Goal: Information Seeking & Learning: Compare options

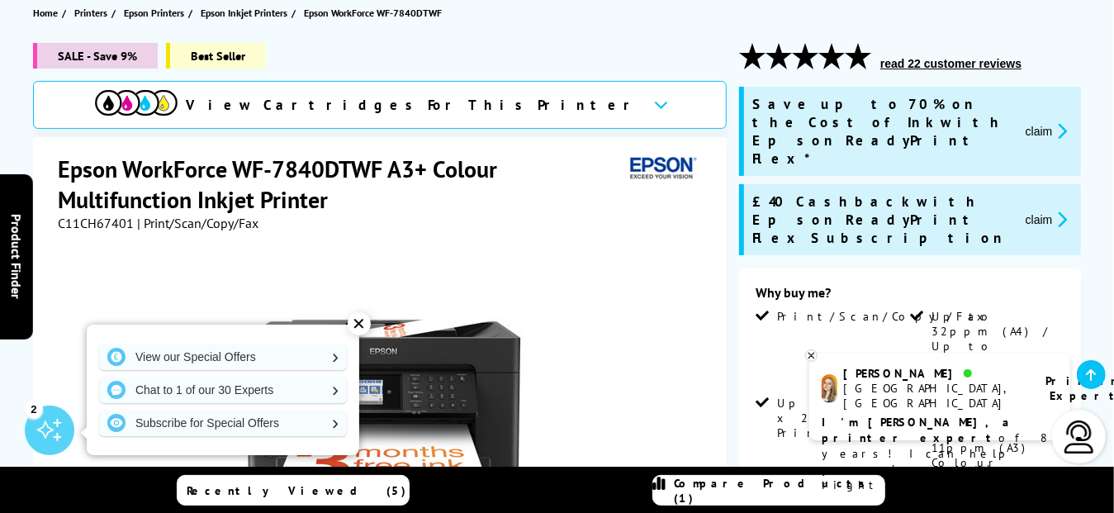
scroll to position [192, 0]
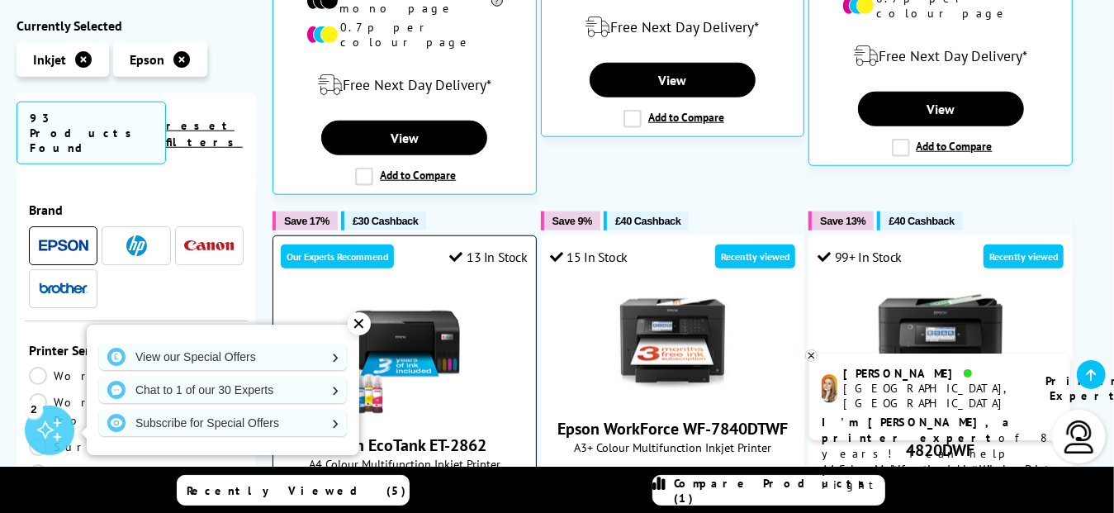
scroll to position [964, 0]
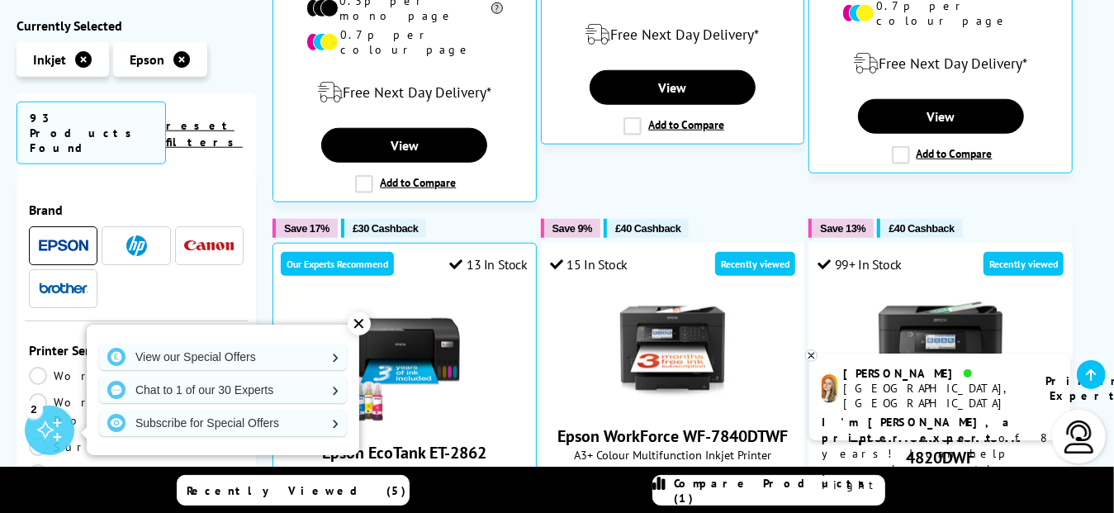
click at [363, 321] on div "✕" at bounding box center [359, 323] width 23 height 23
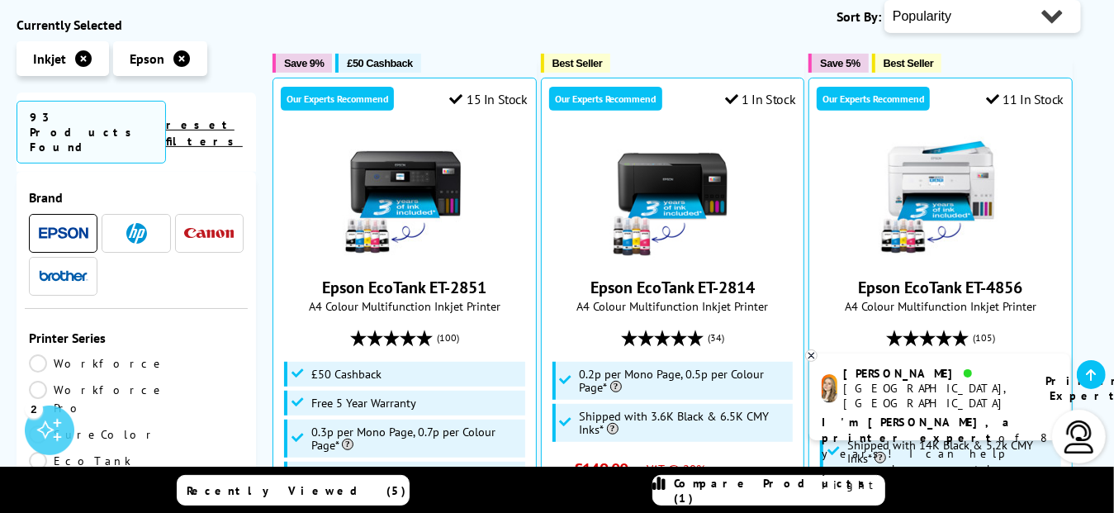
scroll to position [0, 0]
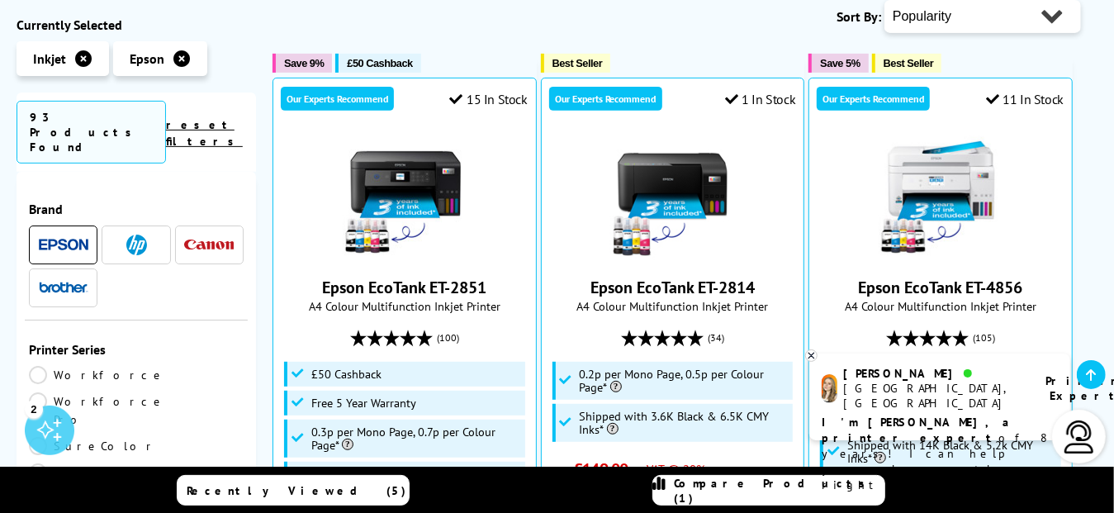
click at [147, 392] on link "Workforce Pro" at bounding box center [97, 410] width 137 height 36
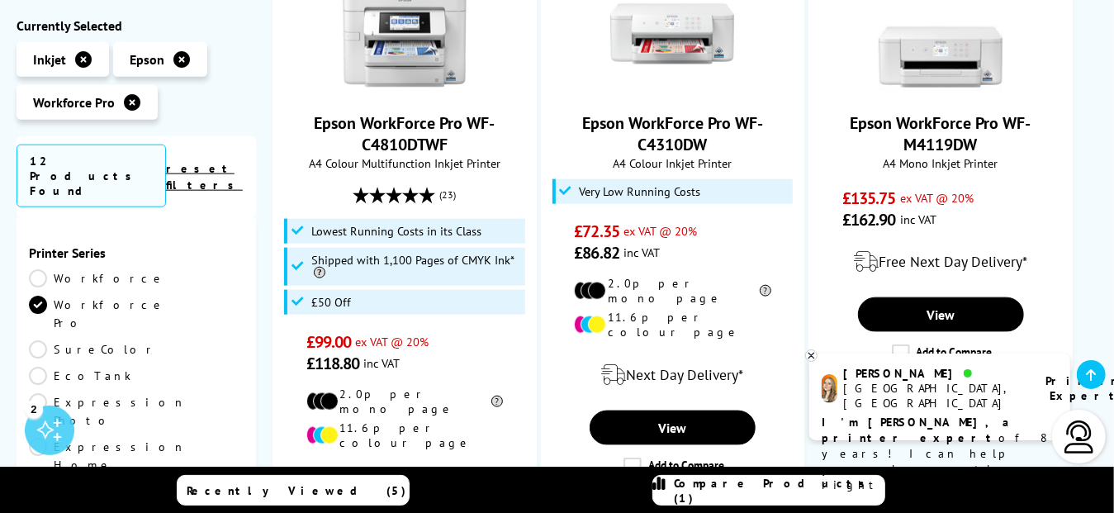
scroll to position [1156, 0]
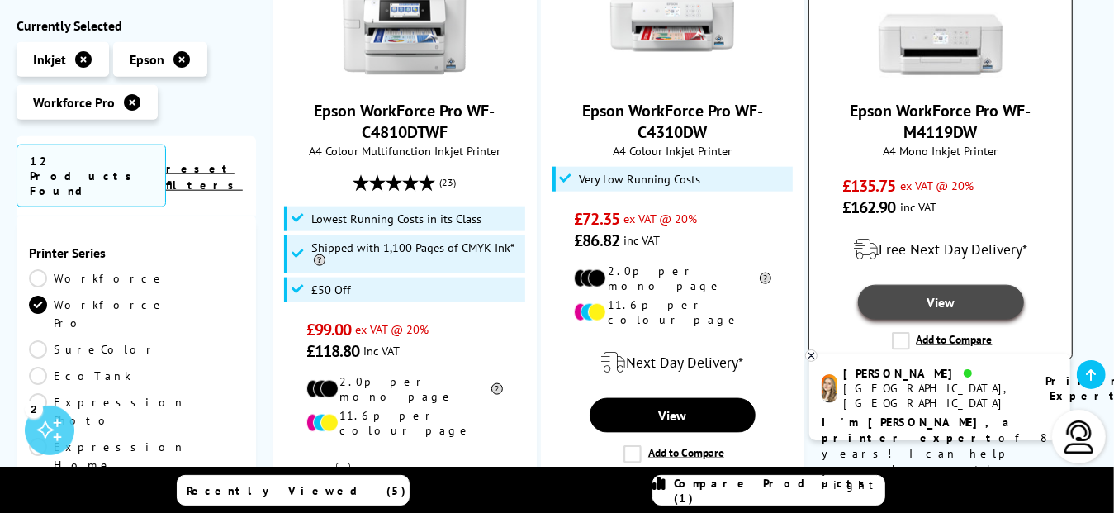
click at [937, 285] on link "View" at bounding box center [941, 302] width 166 height 35
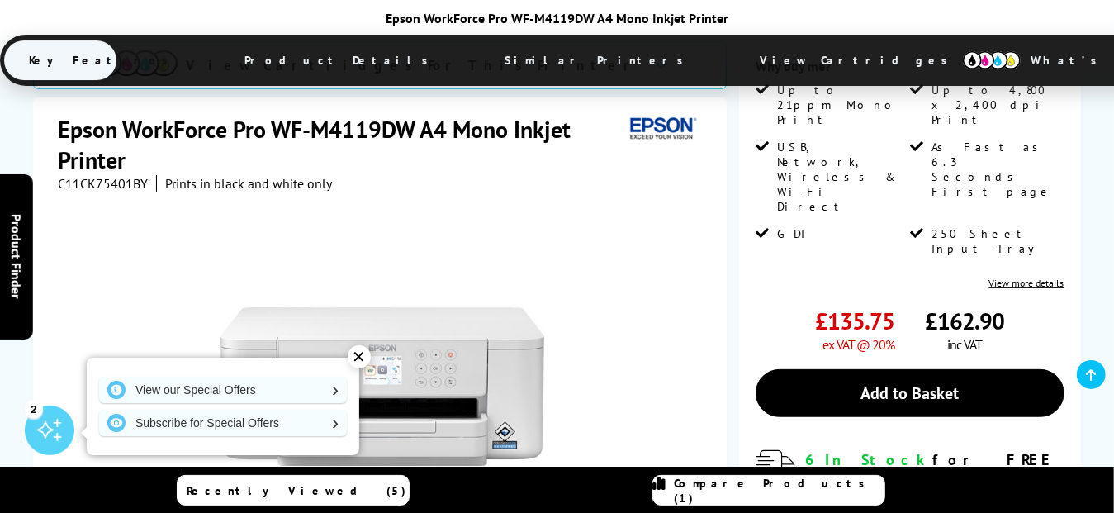
scroll to position [385, 0]
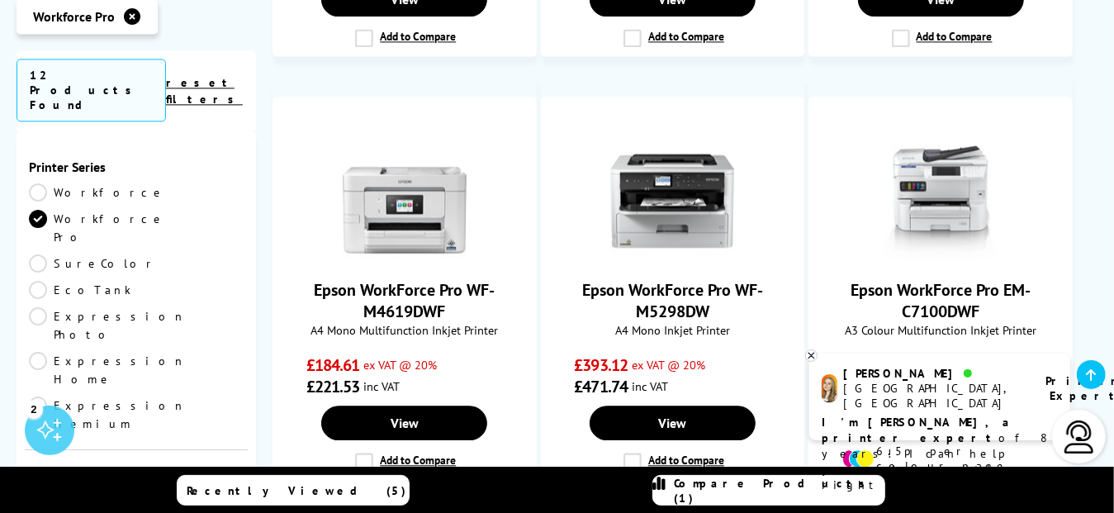
scroll to position [2312, 0]
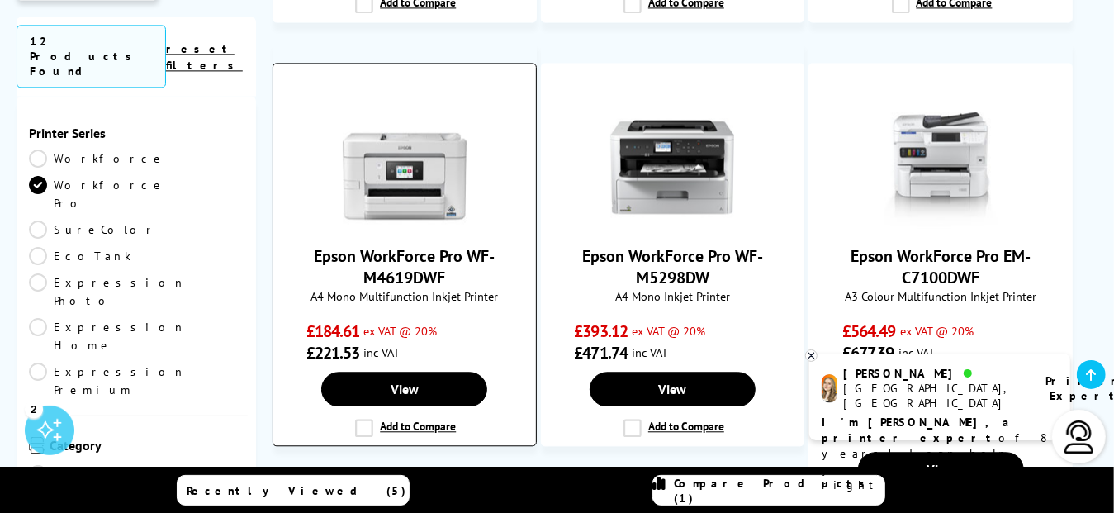
click at [410, 288] on span "A4 Mono Multifunction Inkjet Printer" at bounding box center [405, 296] width 246 height 16
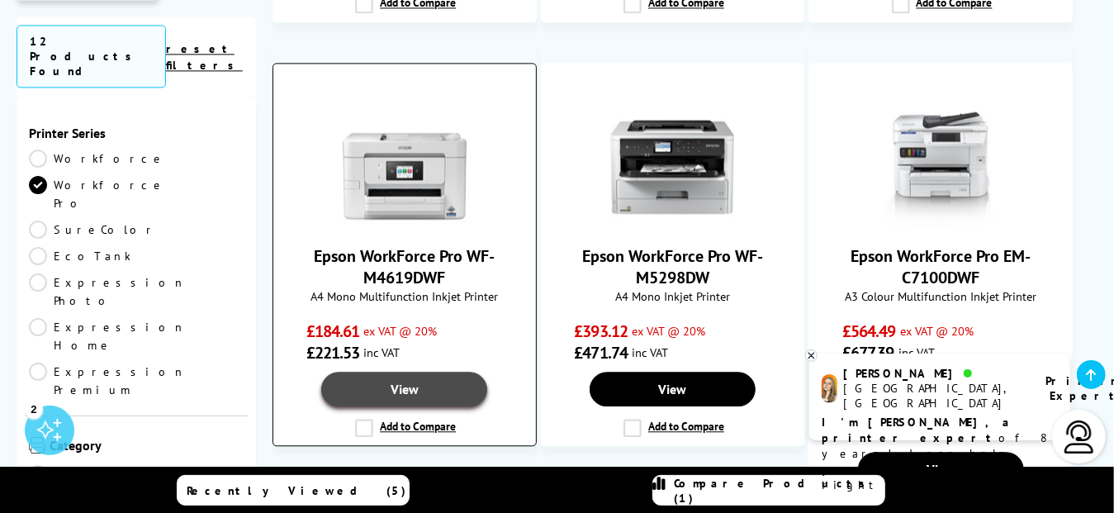
click at [418, 372] on link "View" at bounding box center [404, 389] width 166 height 35
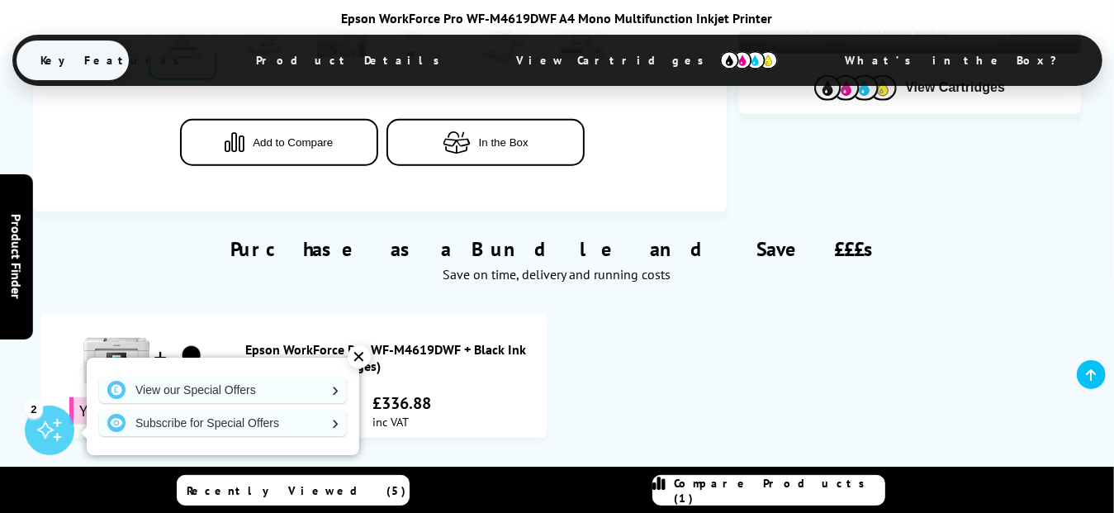
scroll to position [963, 0]
